Goal: Information Seeking & Learning: Learn about a topic

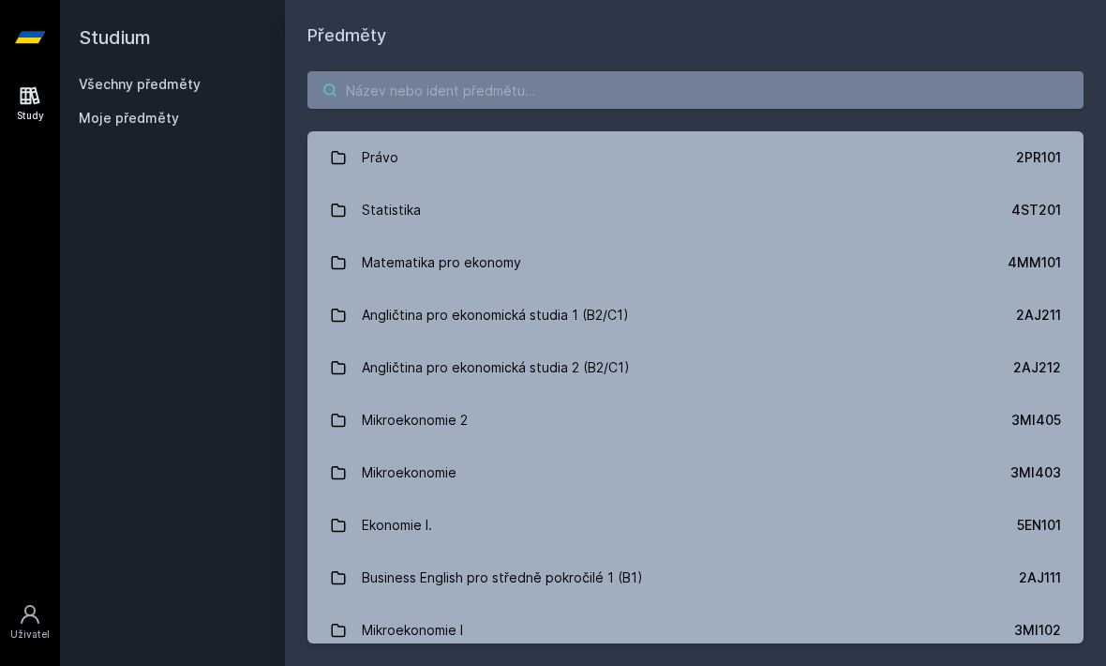
click at [821, 76] on input "search" at bounding box center [696, 90] width 776 height 38
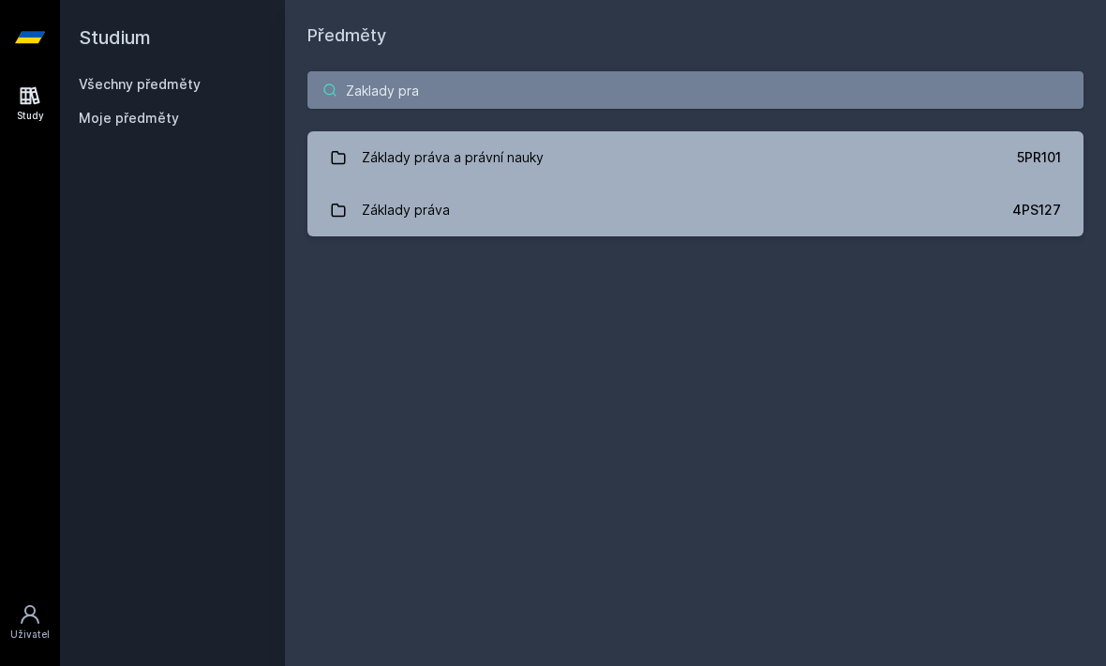
click at [803, 87] on input "Zaklady pra" at bounding box center [696, 90] width 776 height 38
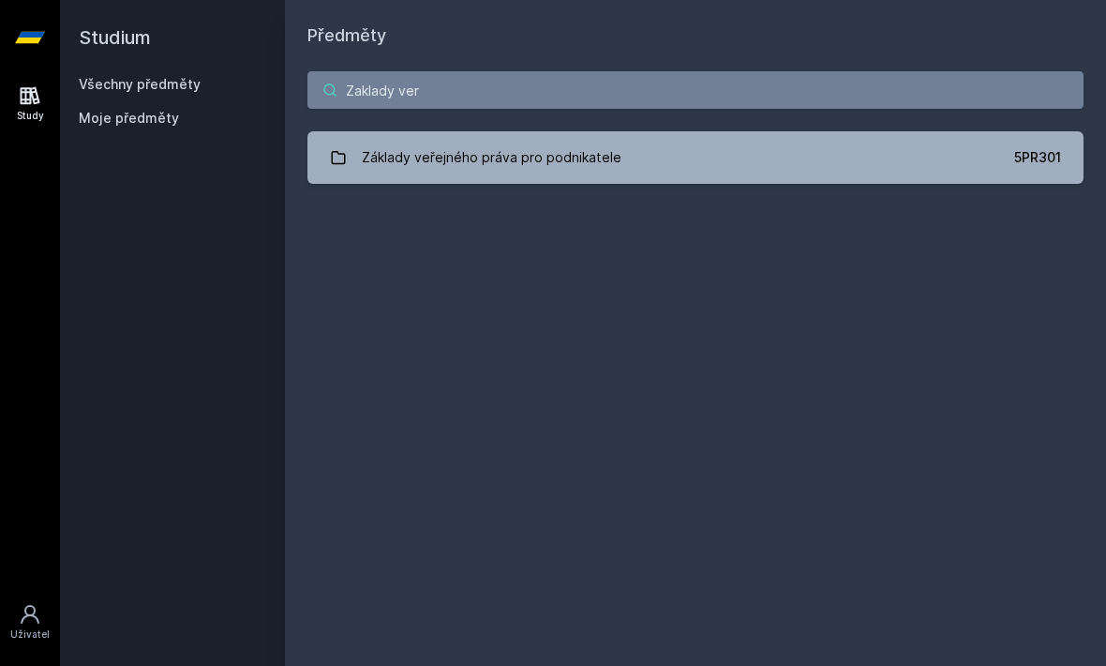
type input "Zaklady ver"
click at [669, 141] on link "Základy veřejného práva pro podnikatele 5PR301" at bounding box center [696, 157] width 776 height 53
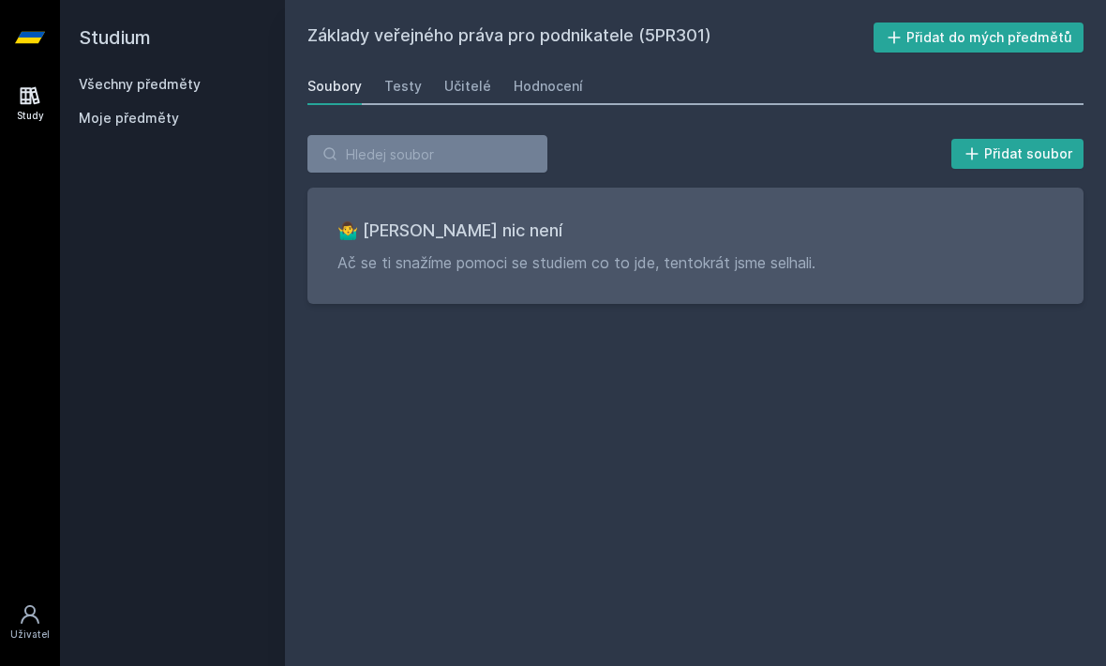
click at [416, 90] on div "Testy" at bounding box center [403, 86] width 38 height 19
click at [553, 84] on div "Hodnocení" at bounding box center [548, 86] width 69 height 19
